Goal: Find specific page/section: Find specific page/section

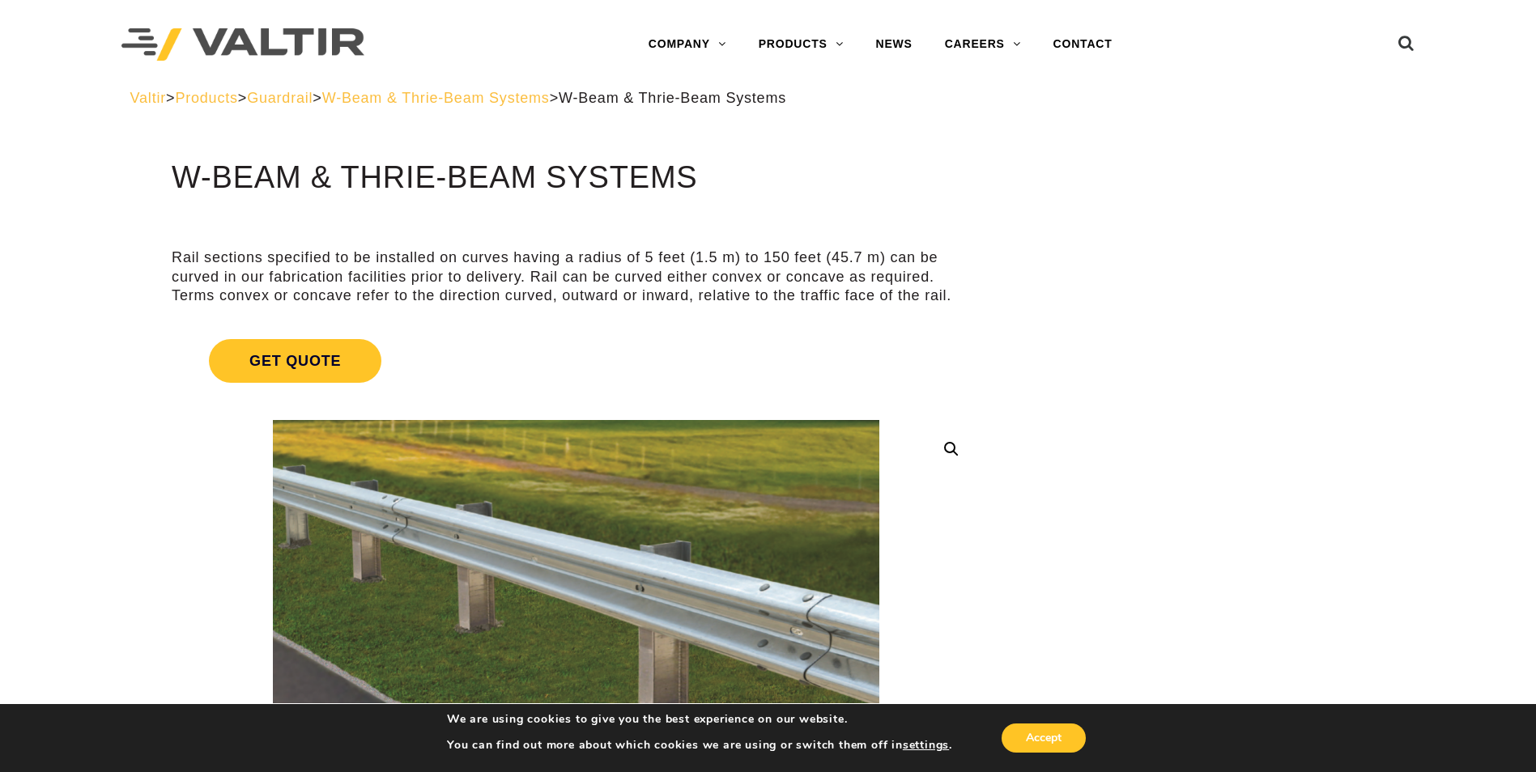
click at [313, 96] on span "Guardrail" at bounding box center [280, 98] width 66 height 16
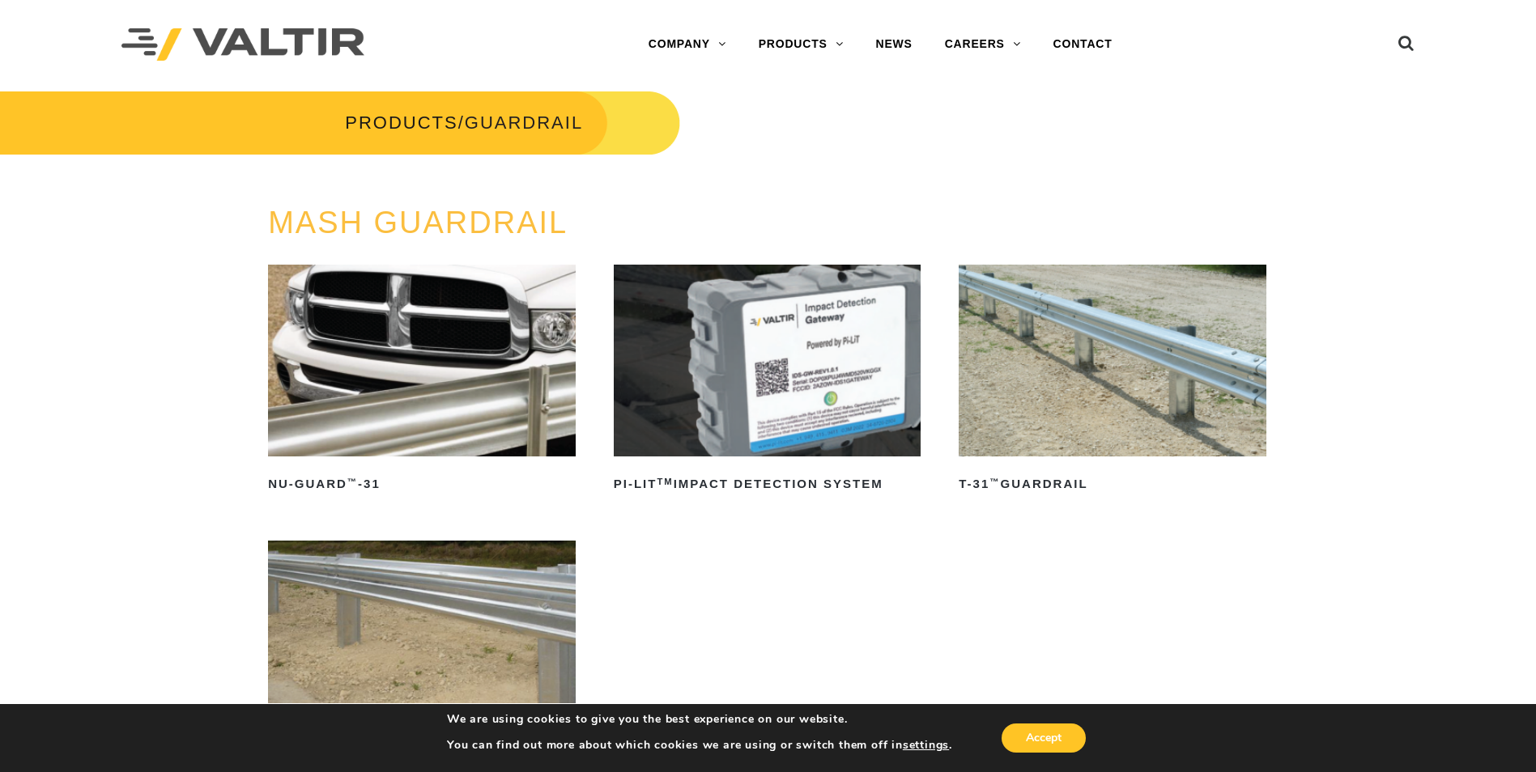
click at [426, 378] on img at bounding box center [422, 361] width 308 height 192
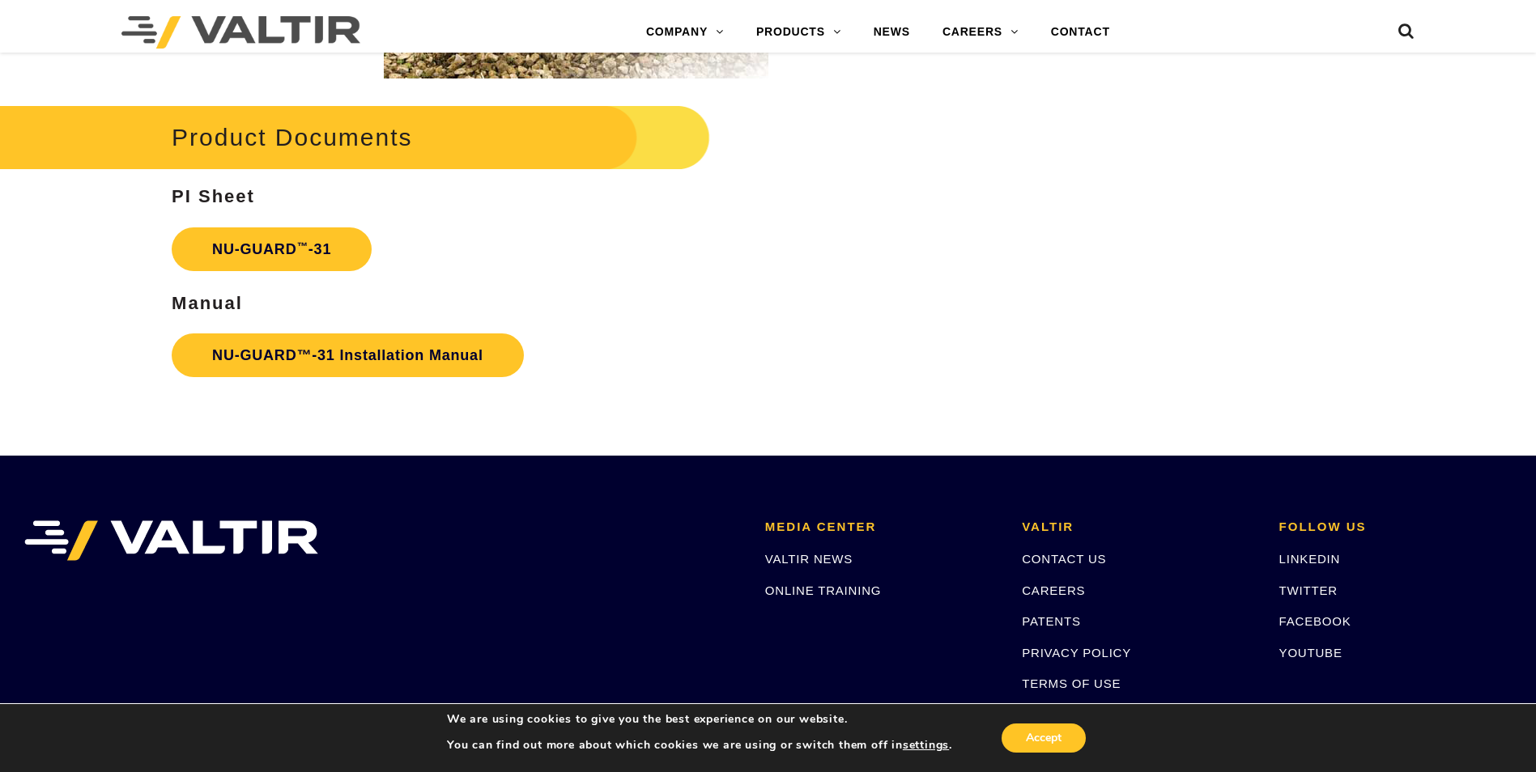
scroll to position [2753, 0]
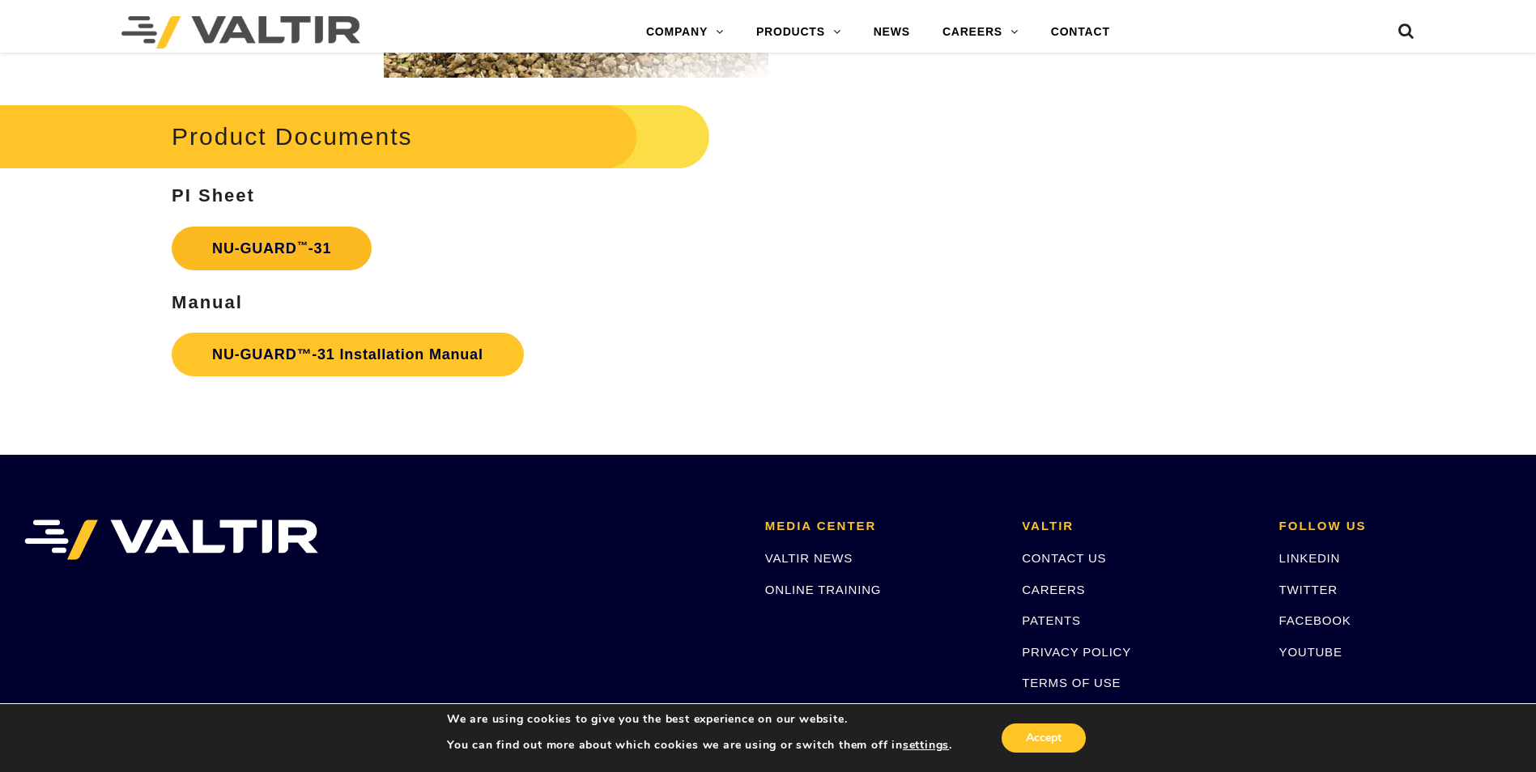
click at [290, 254] on strong "NU-GUARD ™ -31" at bounding box center [271, 248] width 119 height 16
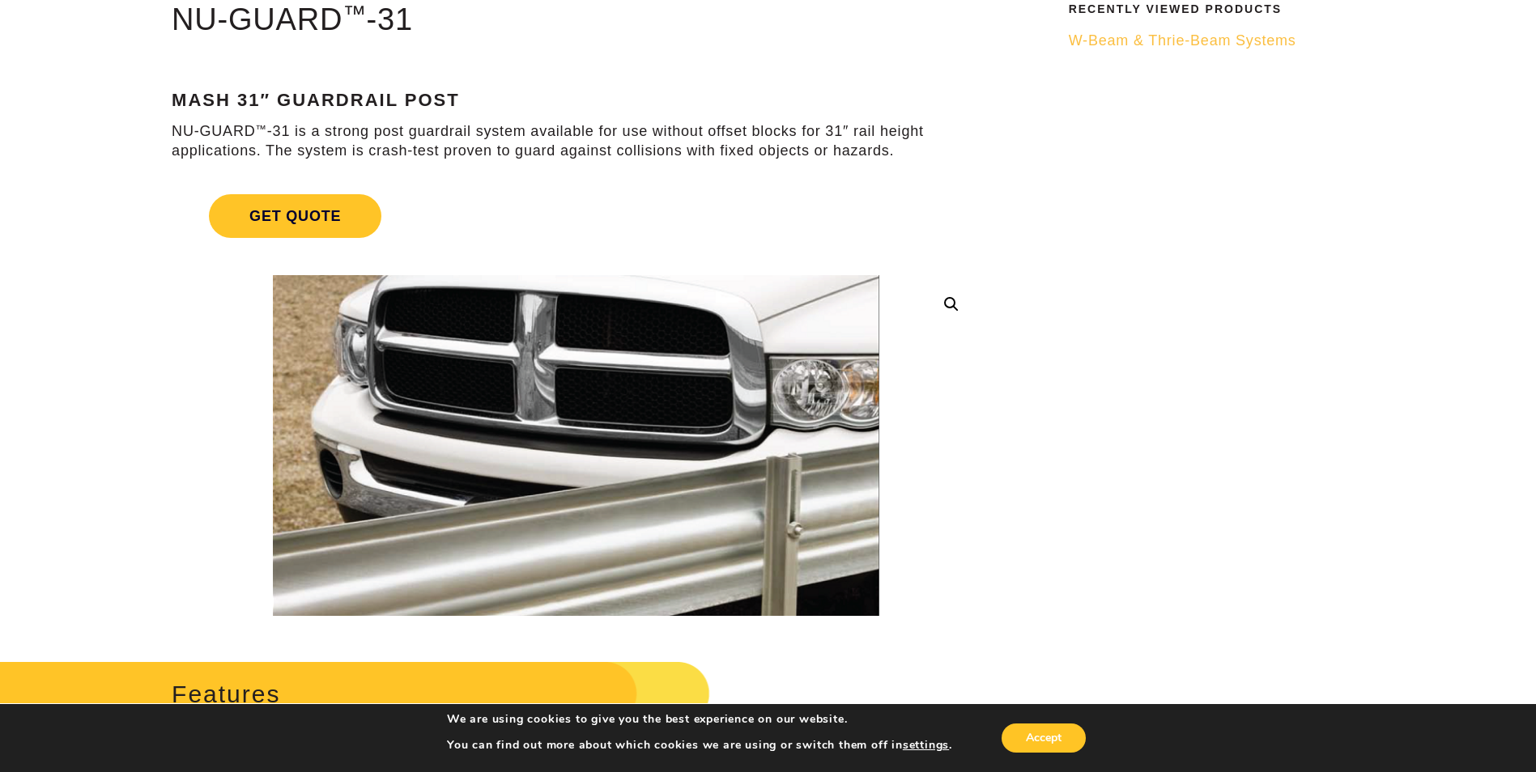
scroll to position [0, 0]
